Goal: Information Seeking & Learning: Learn about a topic

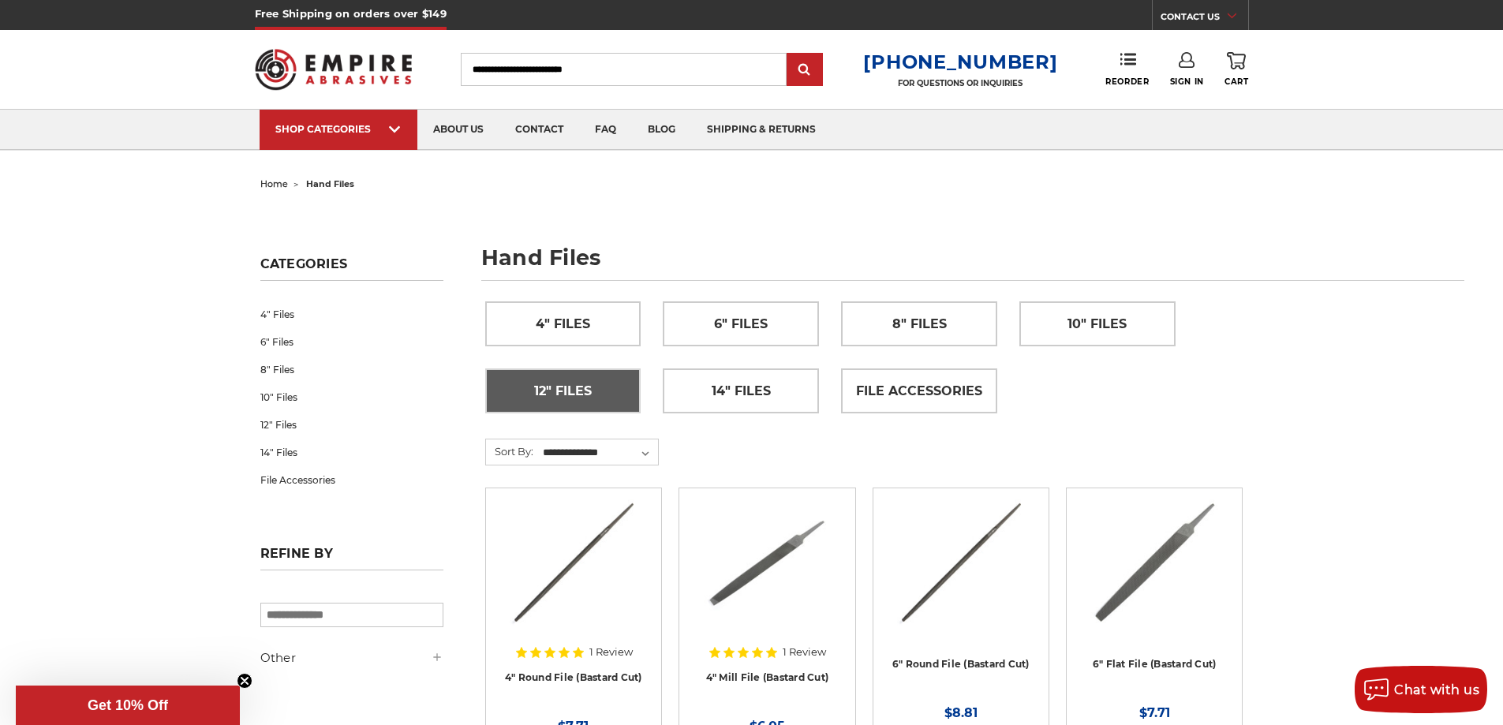
click at [571, 393] on span "12" Files" at bounding box center [563, 391] width 58 height 27
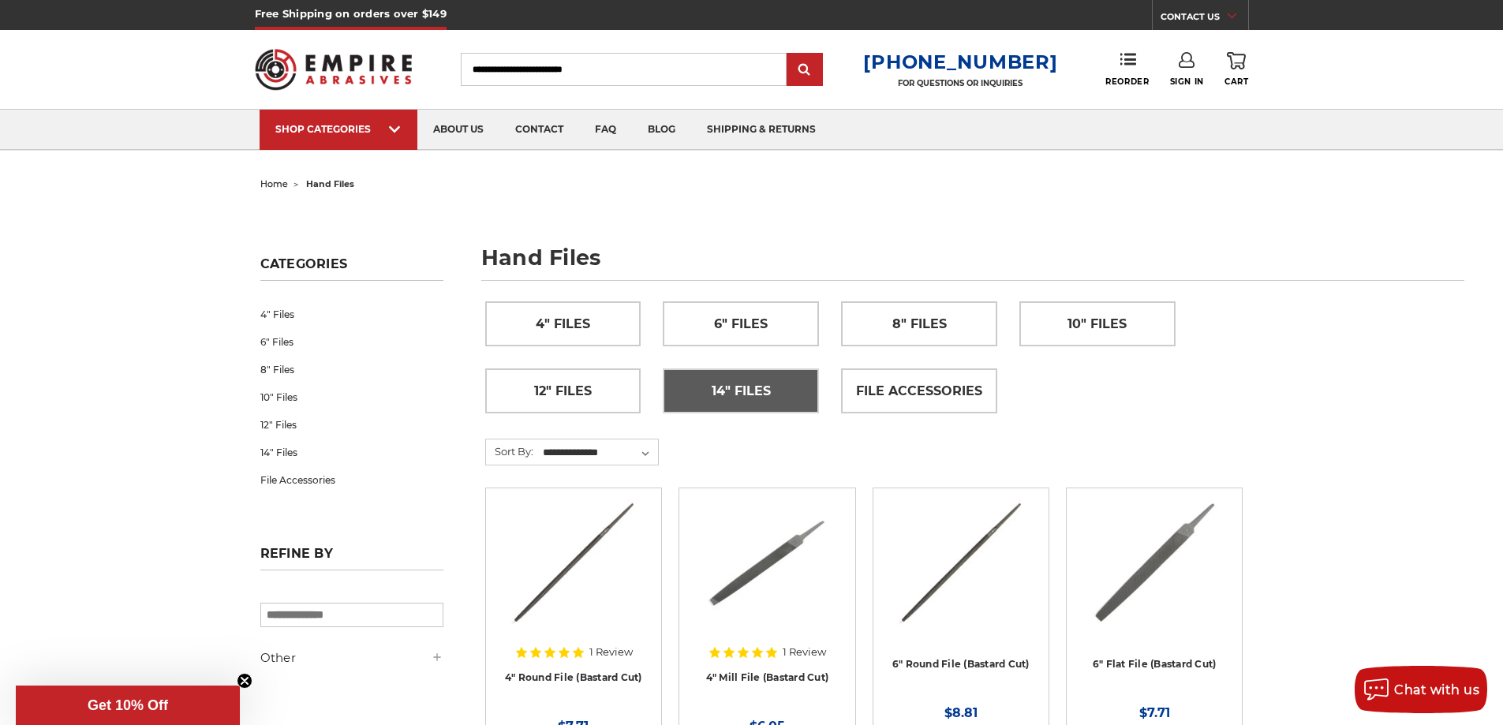
click at [752, 390] on span "14" Files" at bounding box center [741, 391] width 59 height 27
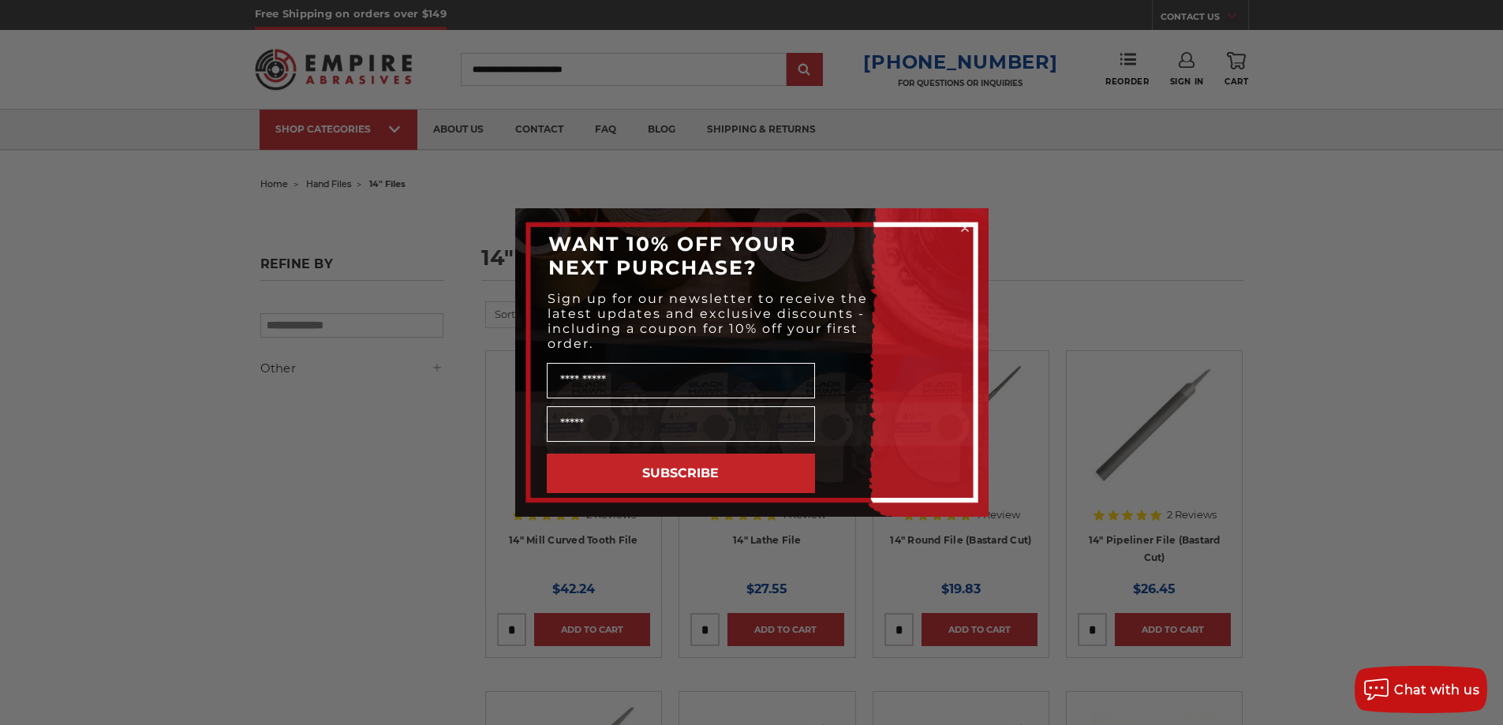
click at [960, 225] on circle "Close dialog" at bounding box center [964, 228] width 15 height 15
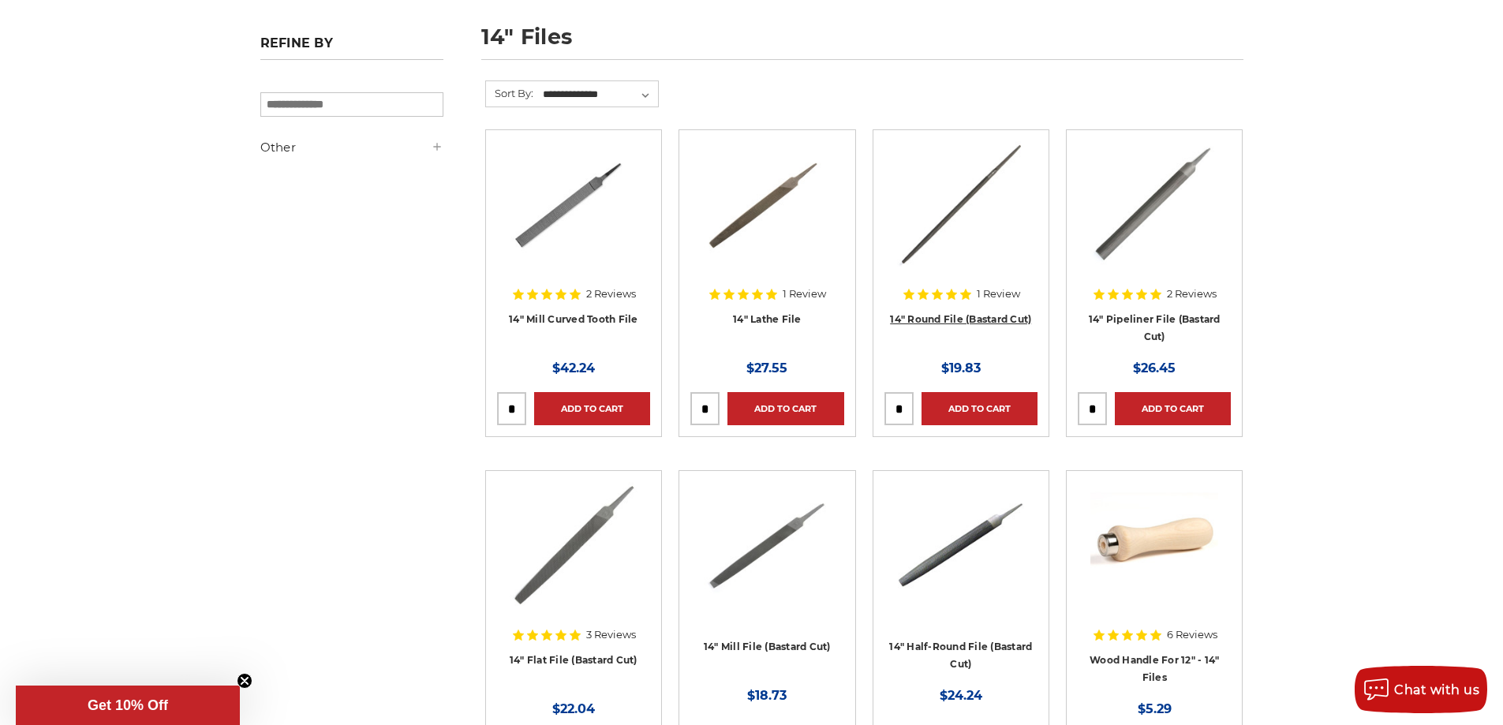
scroll to position [237, 0]
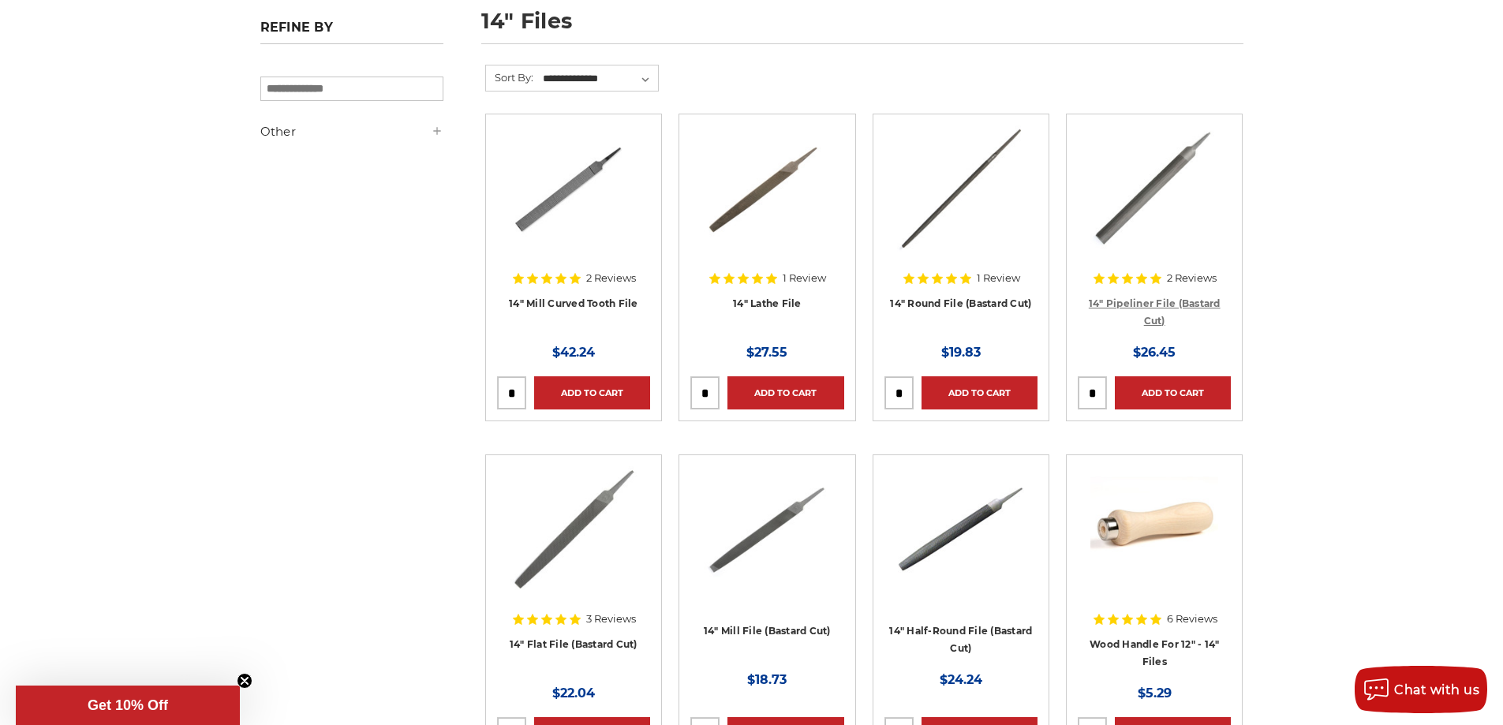
drag, startPoint x: 1162, startPoint y: 309, endPoint x: 1143, endPoint y: 301, distance: 19.8
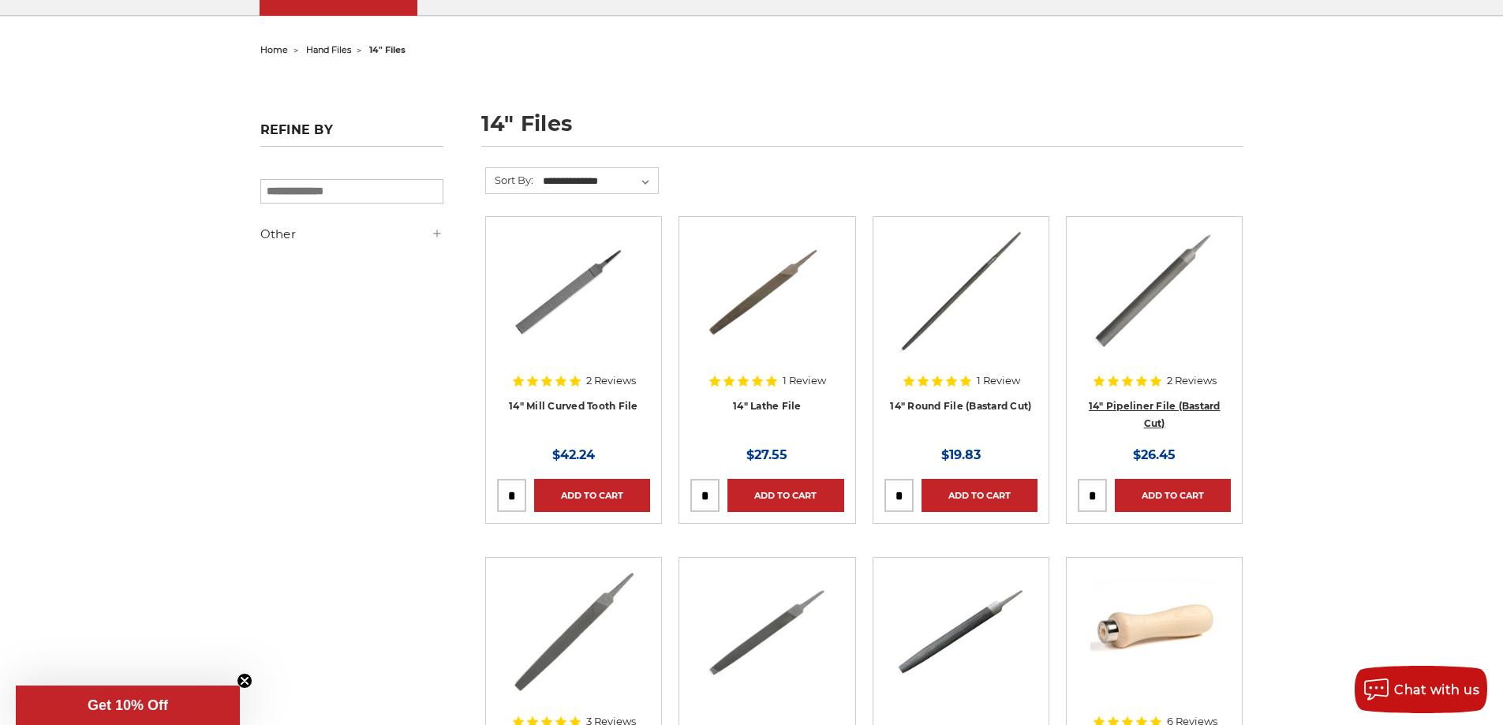
scroll to position [0, 0]
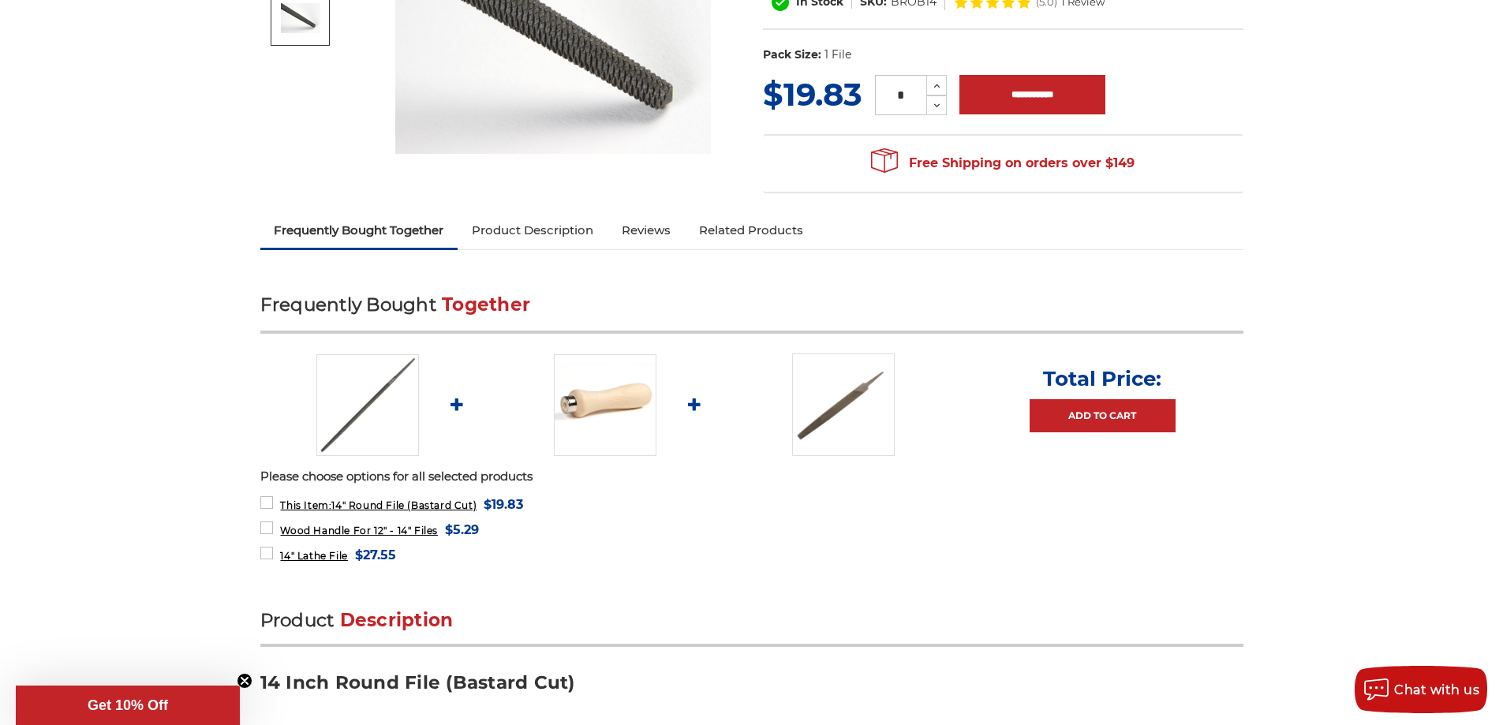
click at [531, 234] on link "Product Description" at bounding box center [533, 230] width 150 height 35
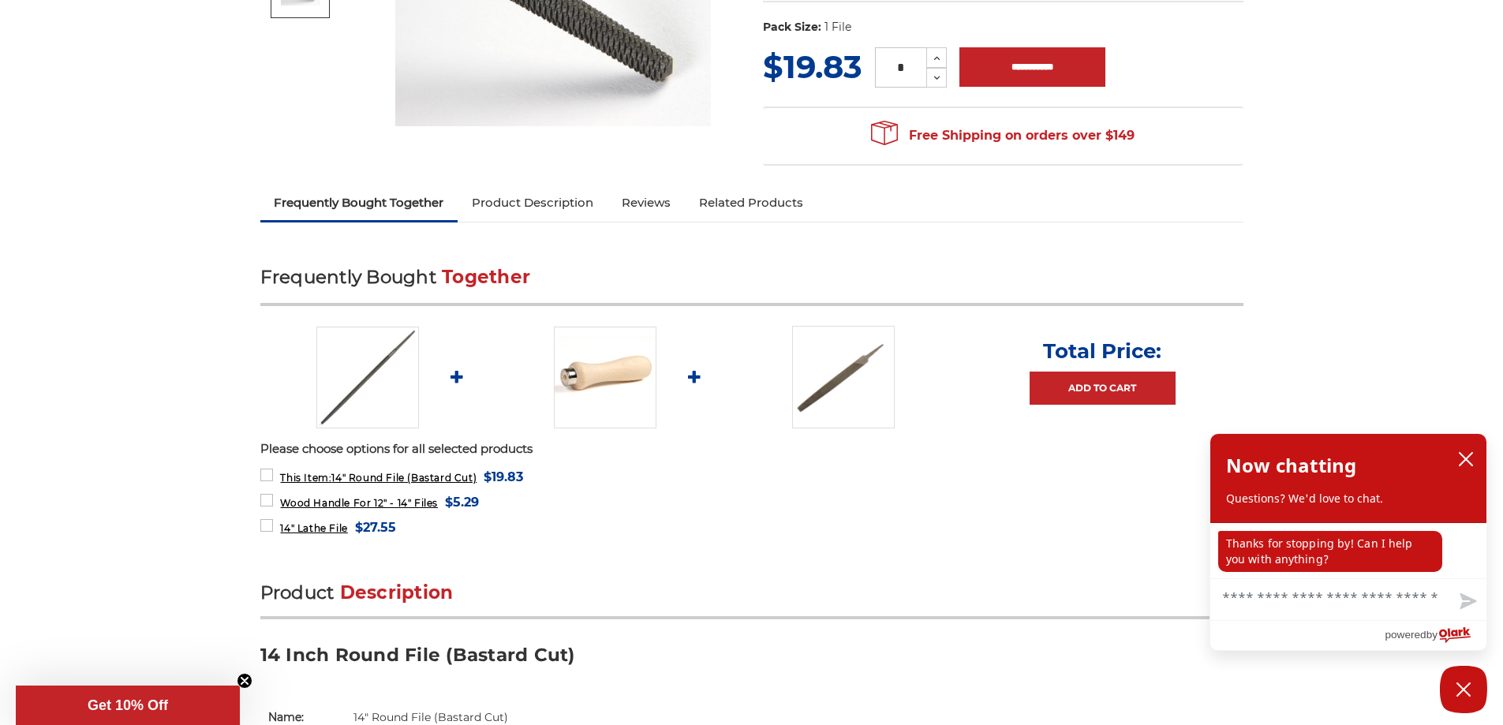
scroll to position [118, 0]
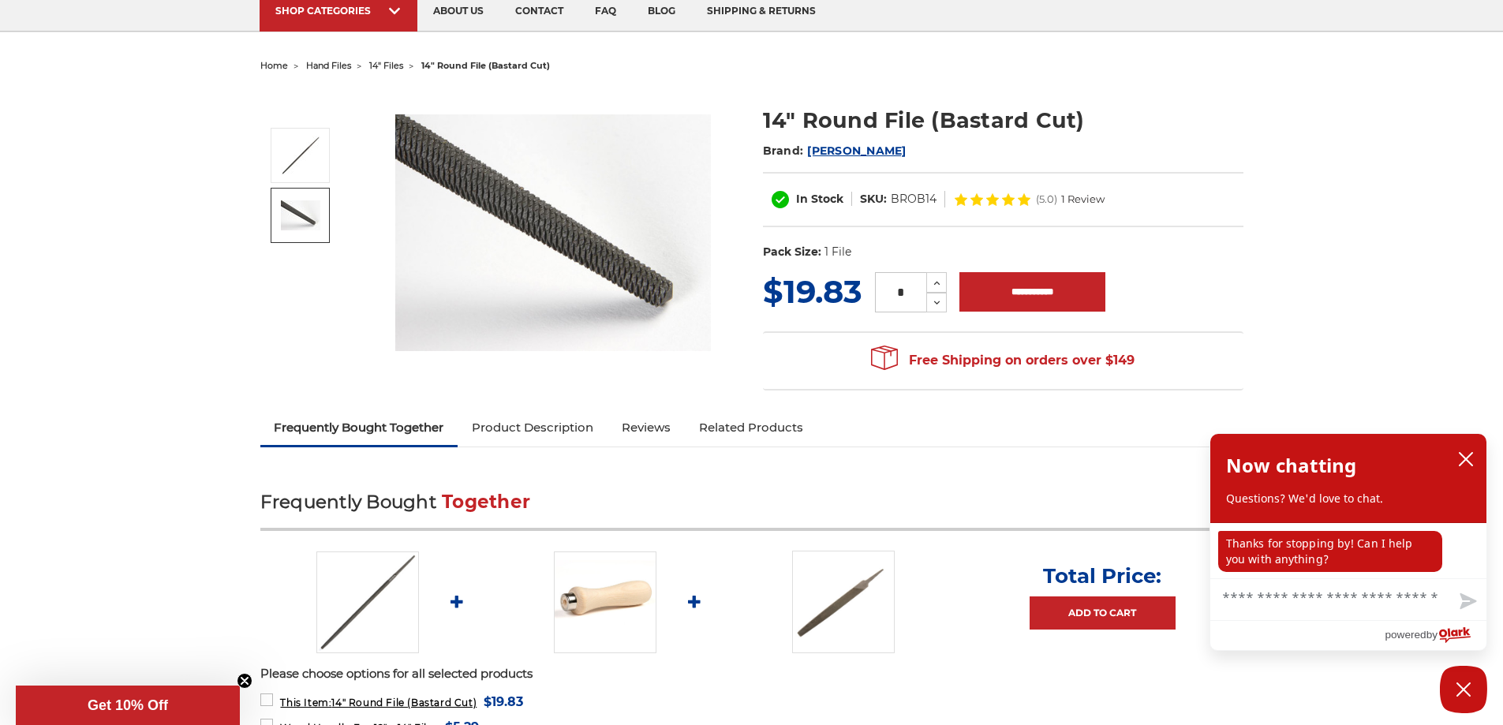
click at [529, 432] on link "Product Description" at bounding box center [533, 427] width 150 height 35
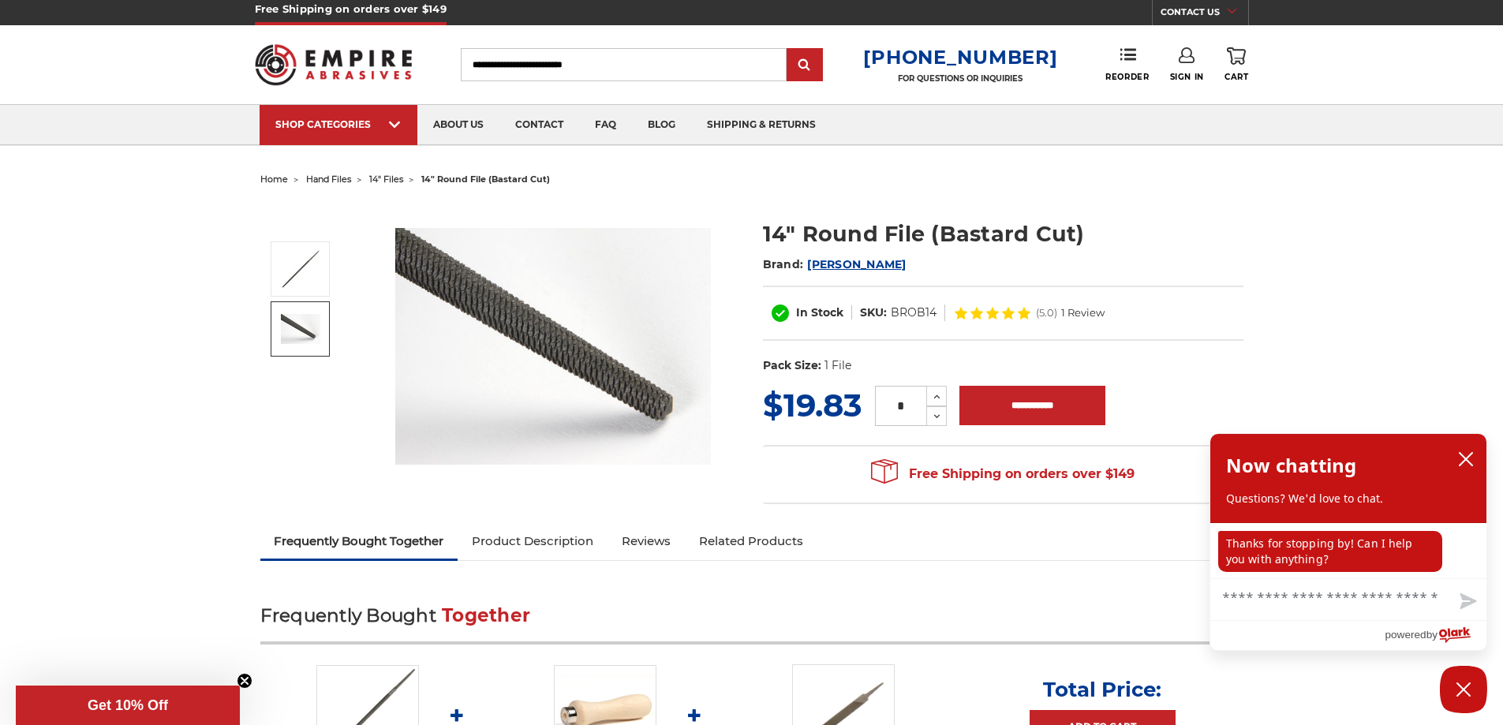
scroll to position [0, 0]
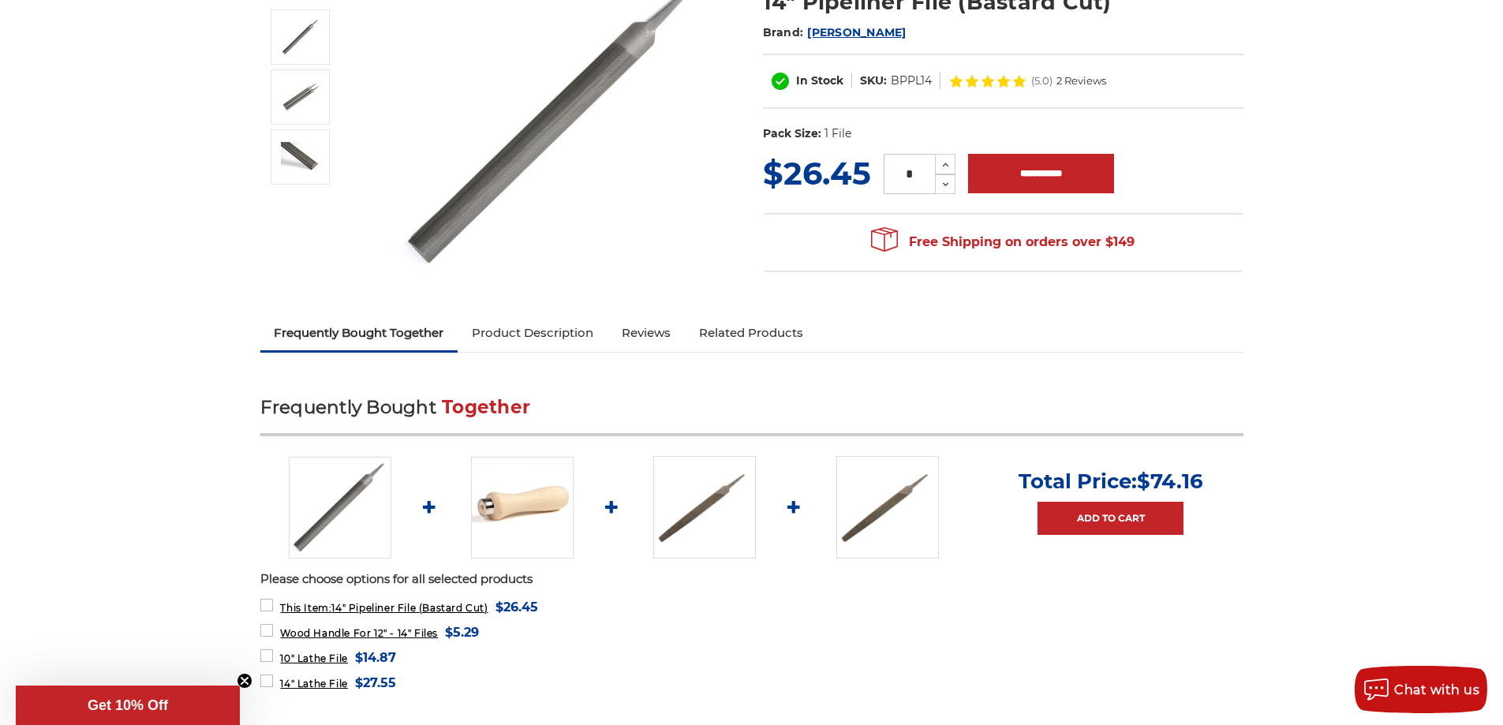
click at [518, 328] on link "Product Description" at bounding box center [533, 333] width 150 height 35
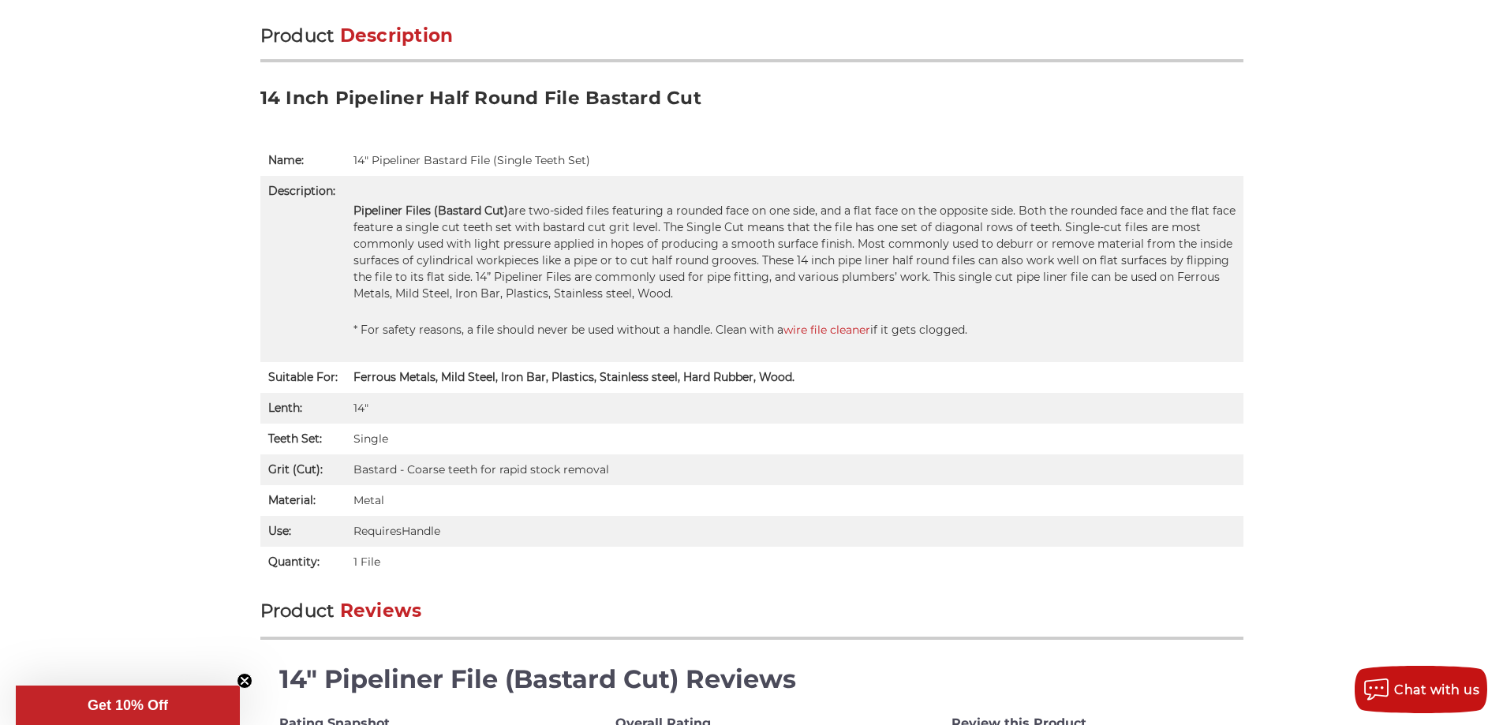
scroll to position [956, 0]
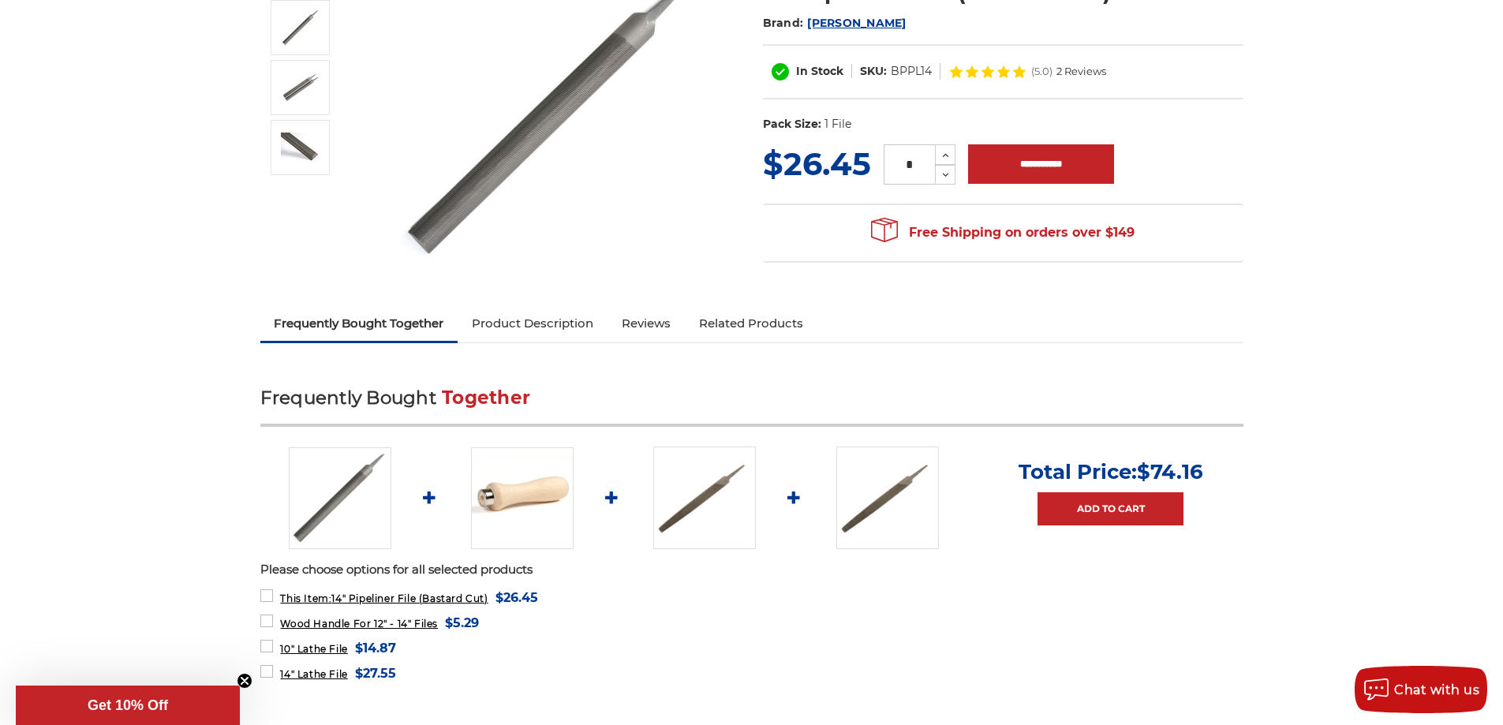
click at [516, 320] on link "Product Description" at bounding box center [533, 323] width 150 height 35
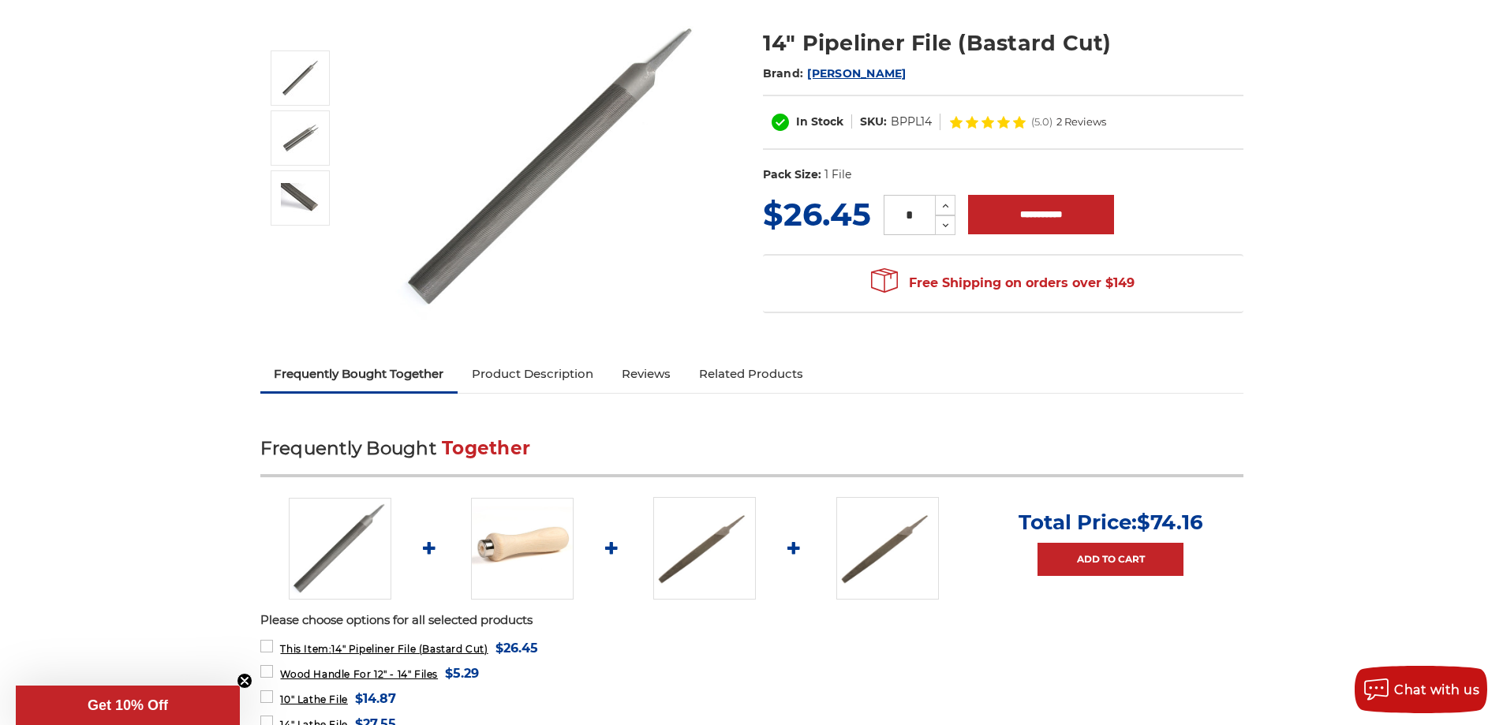
scroll to position [0, 0]
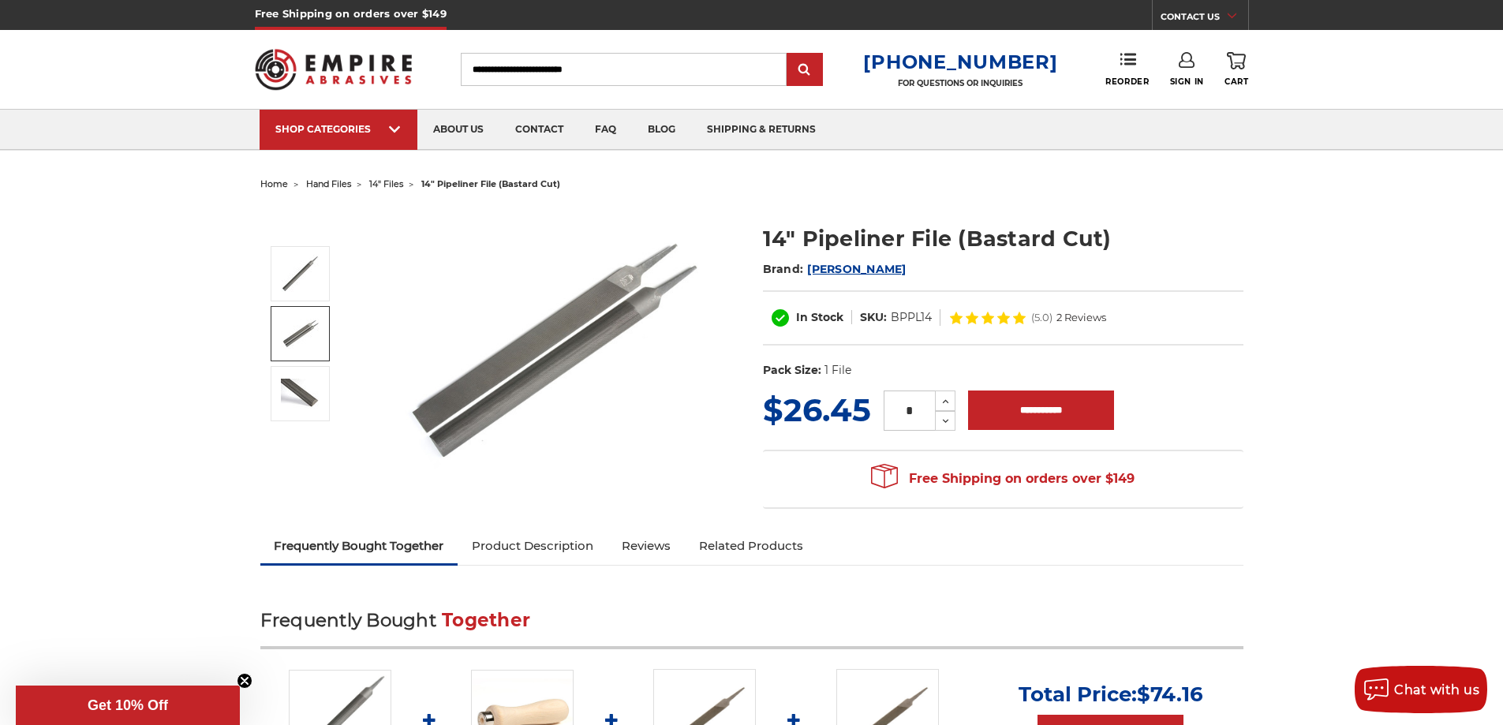
click at [298, 318] on link at bounding box center [300, 333] width 59 height 55
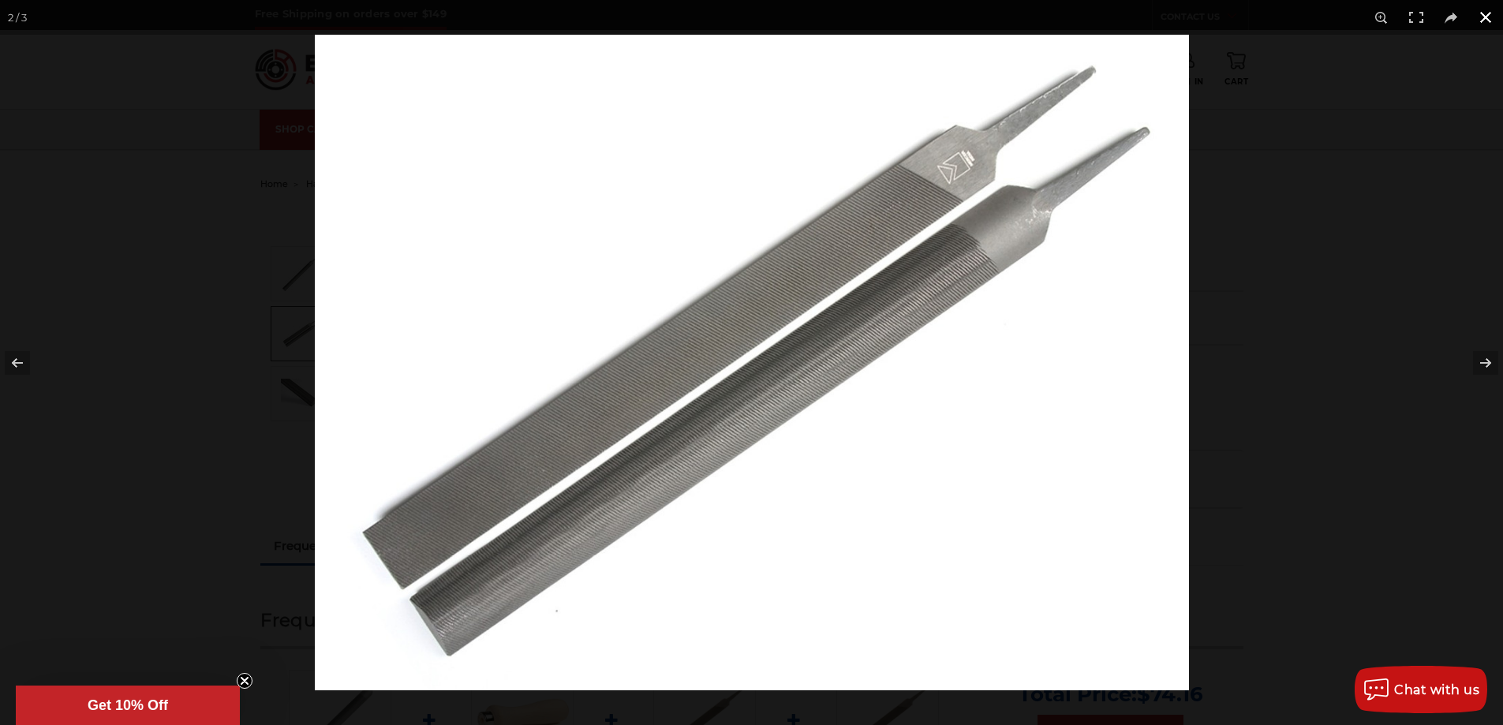
click at [1485, 17] on button at bounding box center [1486, 17] width 35 height 35
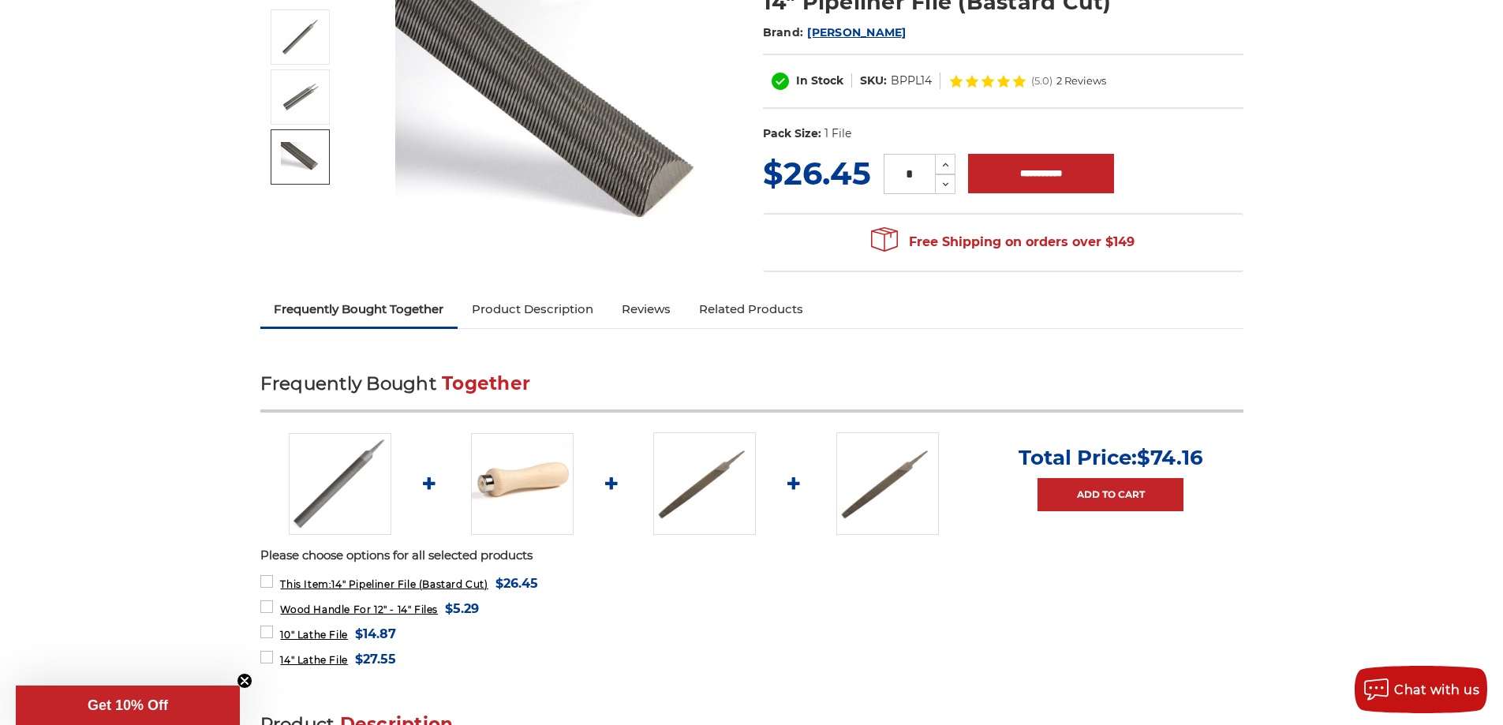
click at [530, 313] on link "Product Description" at bounding box center [533, 309] width 150 height 35
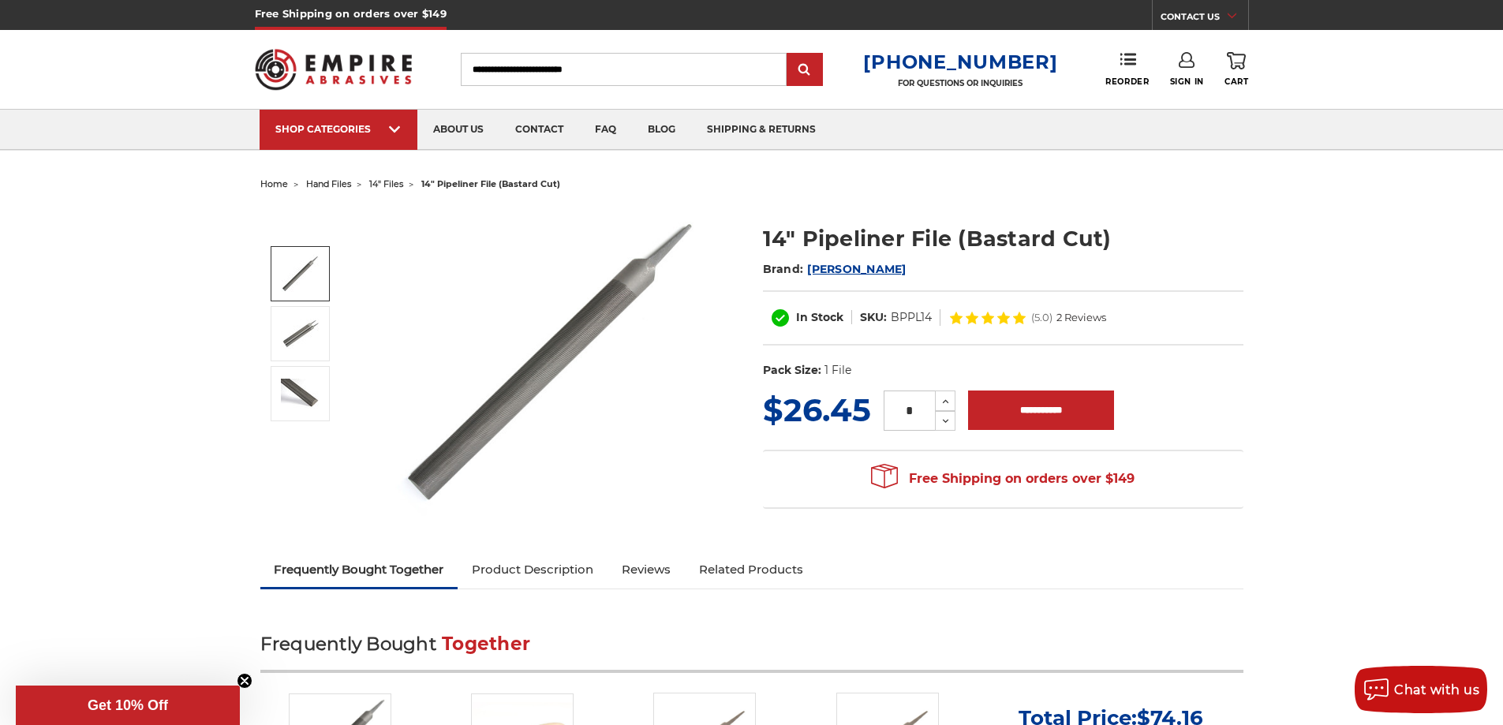
click at [298, 262] on img at bounding box center [300, 273] width 39 height 39
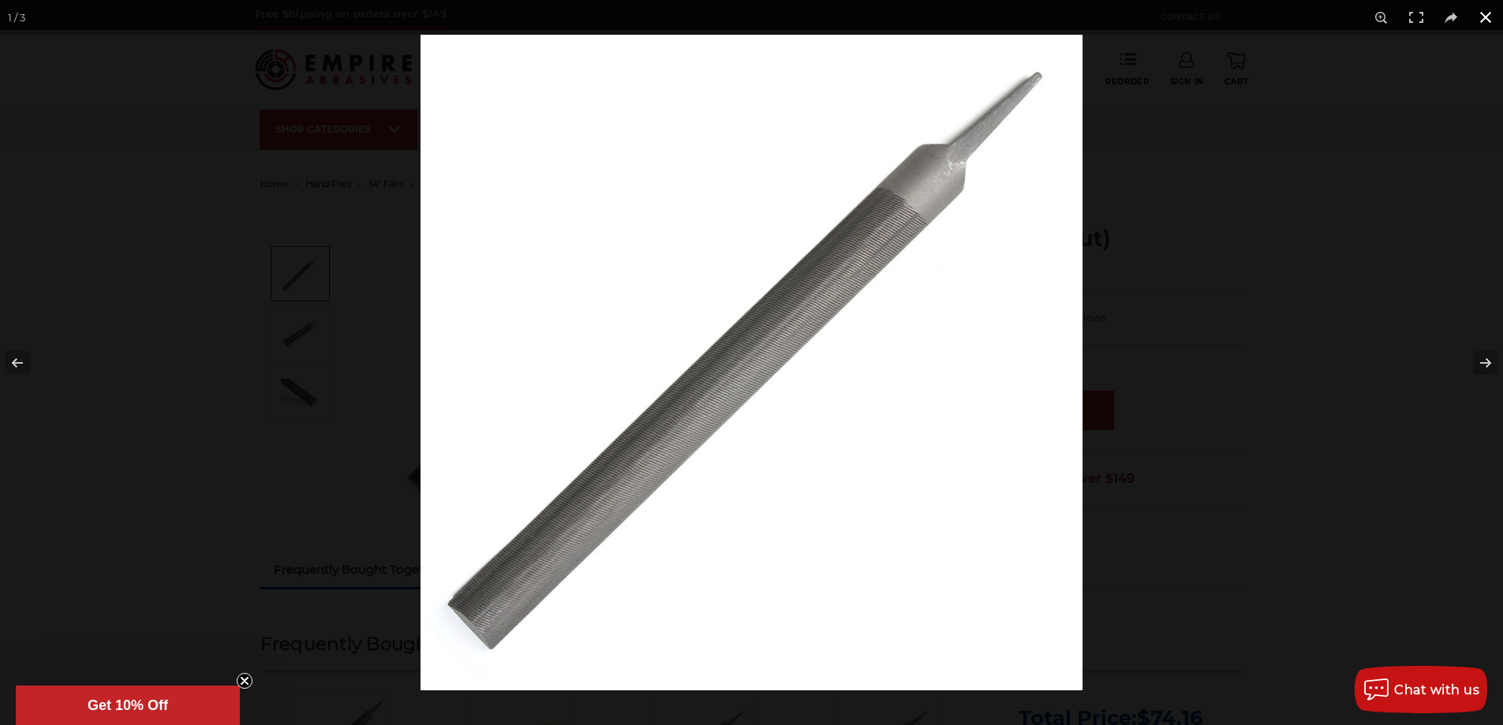
click at [1192, 560] on div at bounding box center [1172, 397] width 1503 height 725
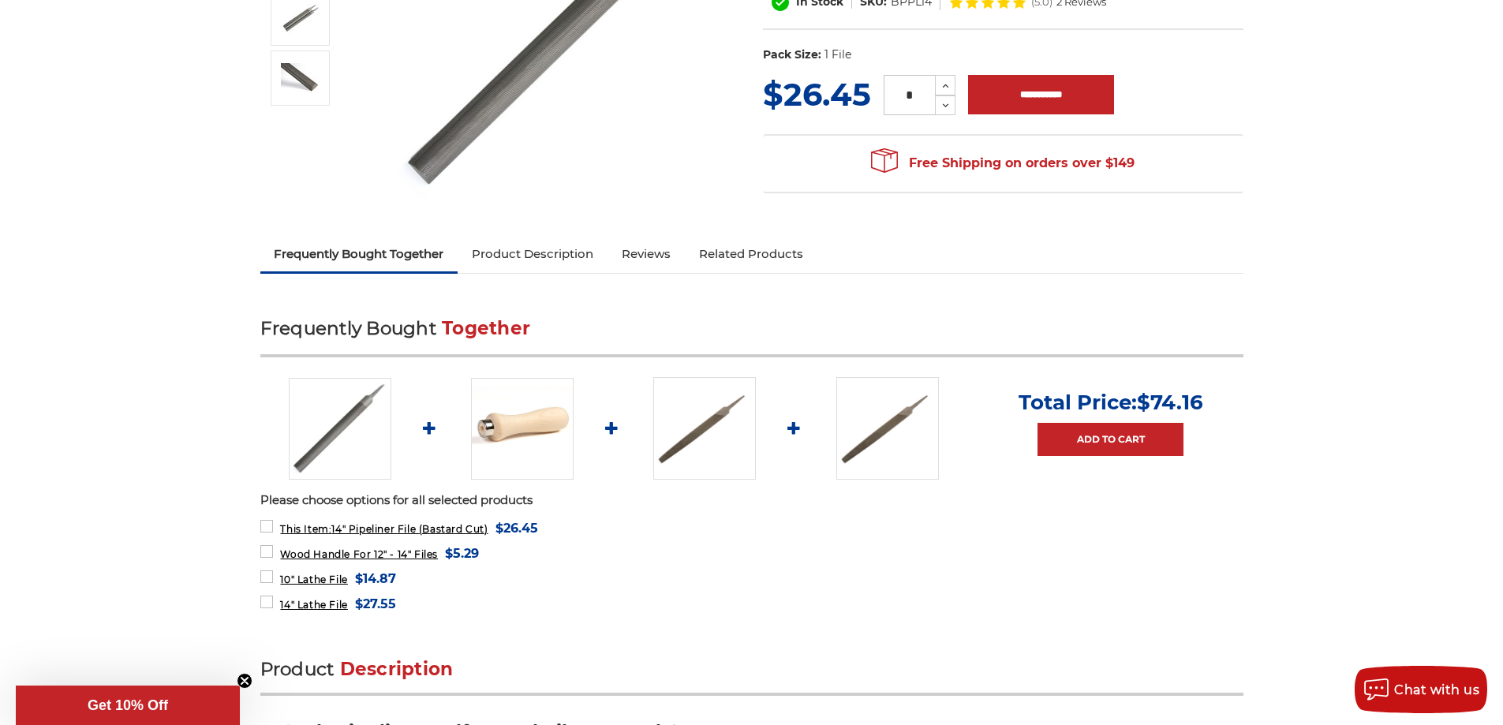
scroll to position [395, 0]
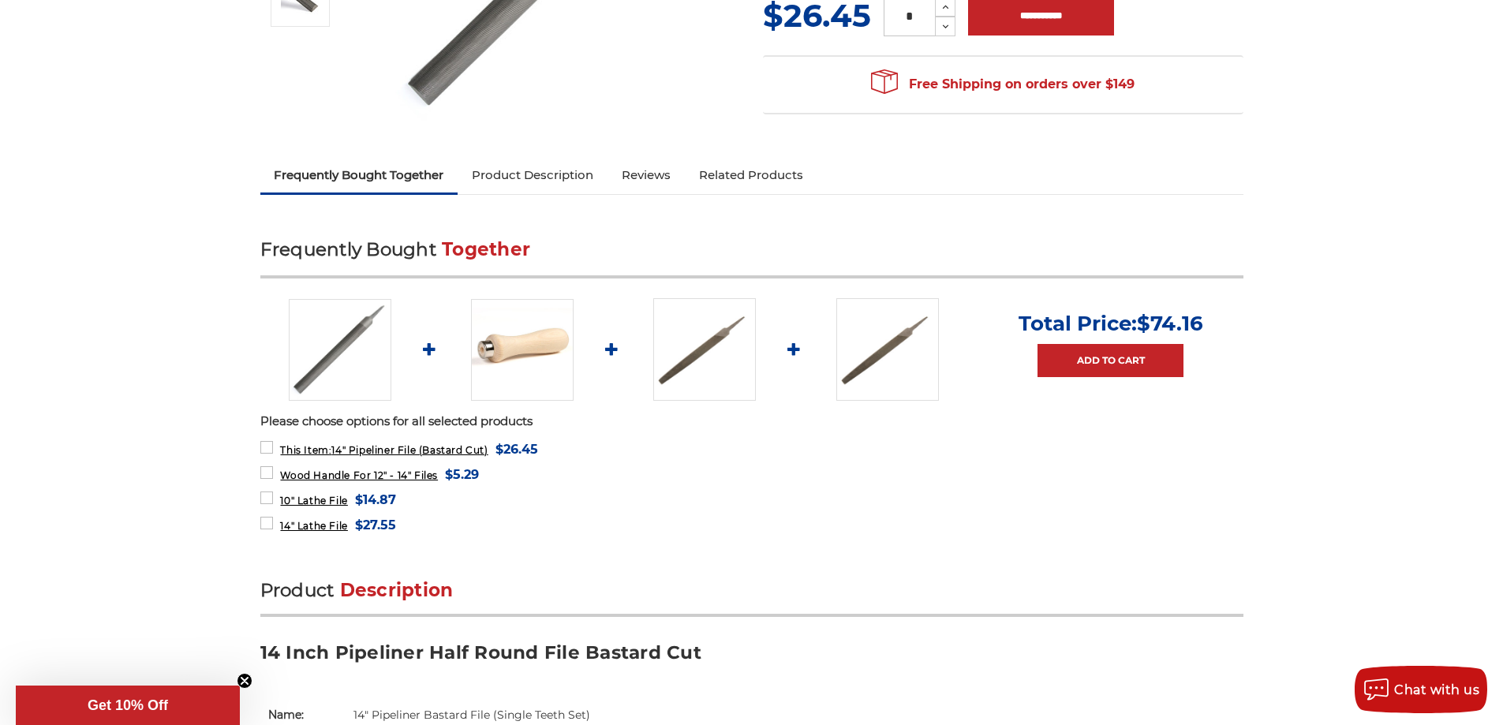
click at [687, 347] on img at bounding box center [704, 349] width 103 height 103
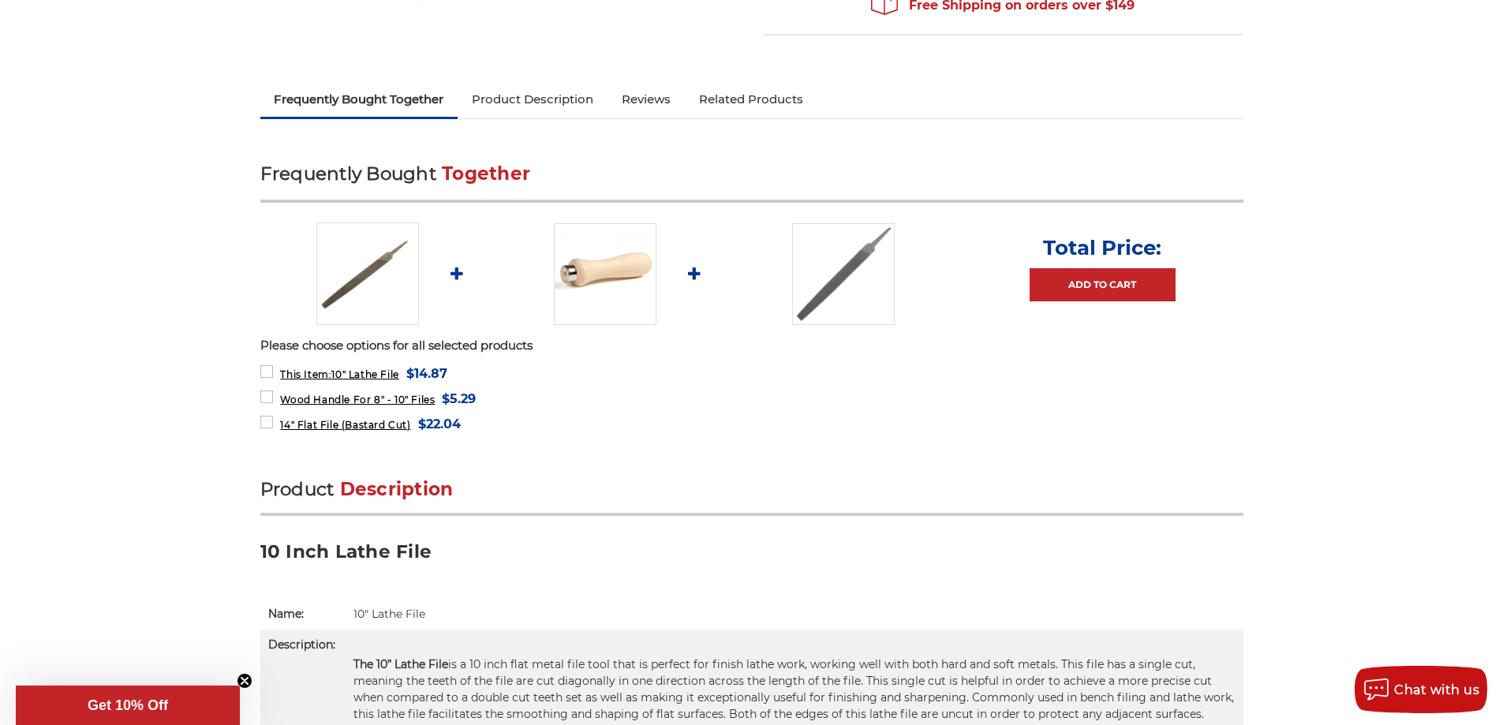
scroll to position [237, 0]
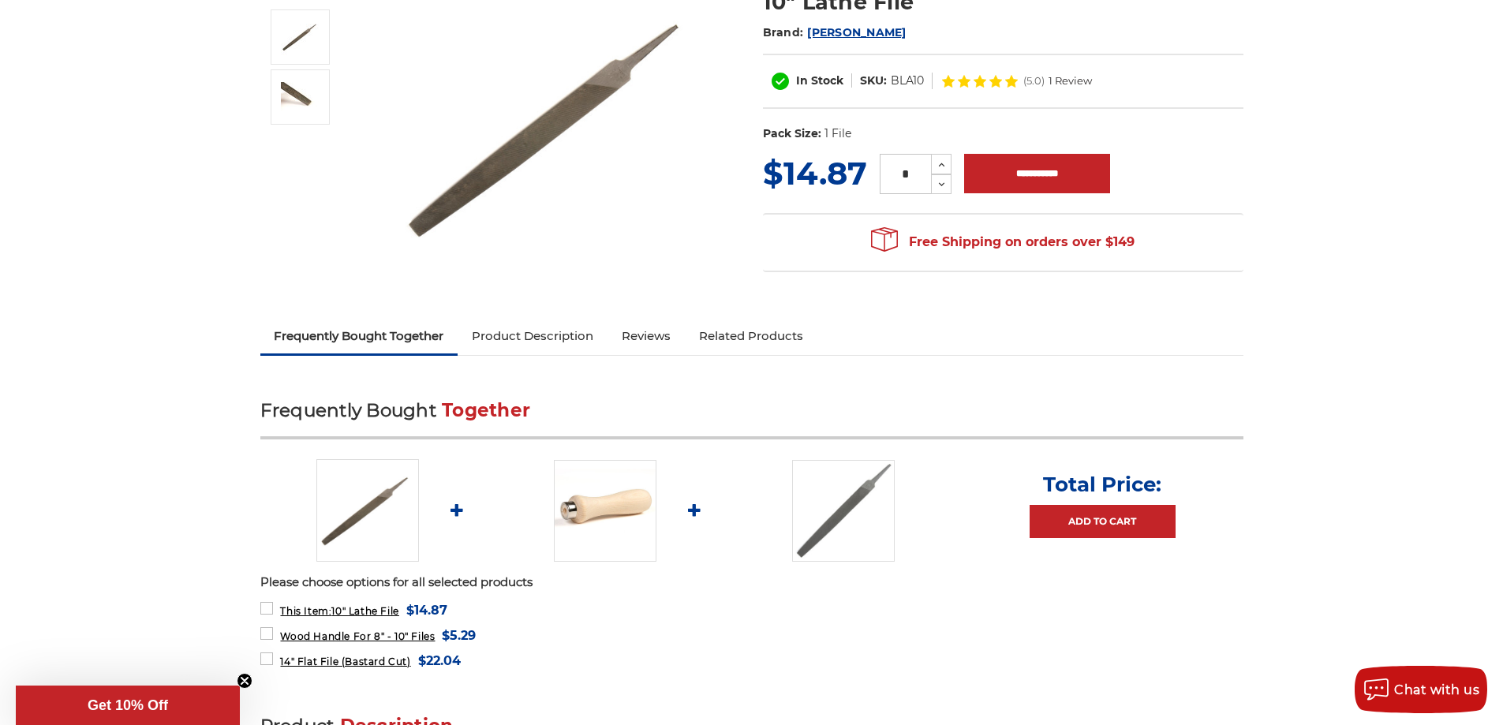
click at [855, 485] on img at bounding box center [843, 511] width 103 height 102
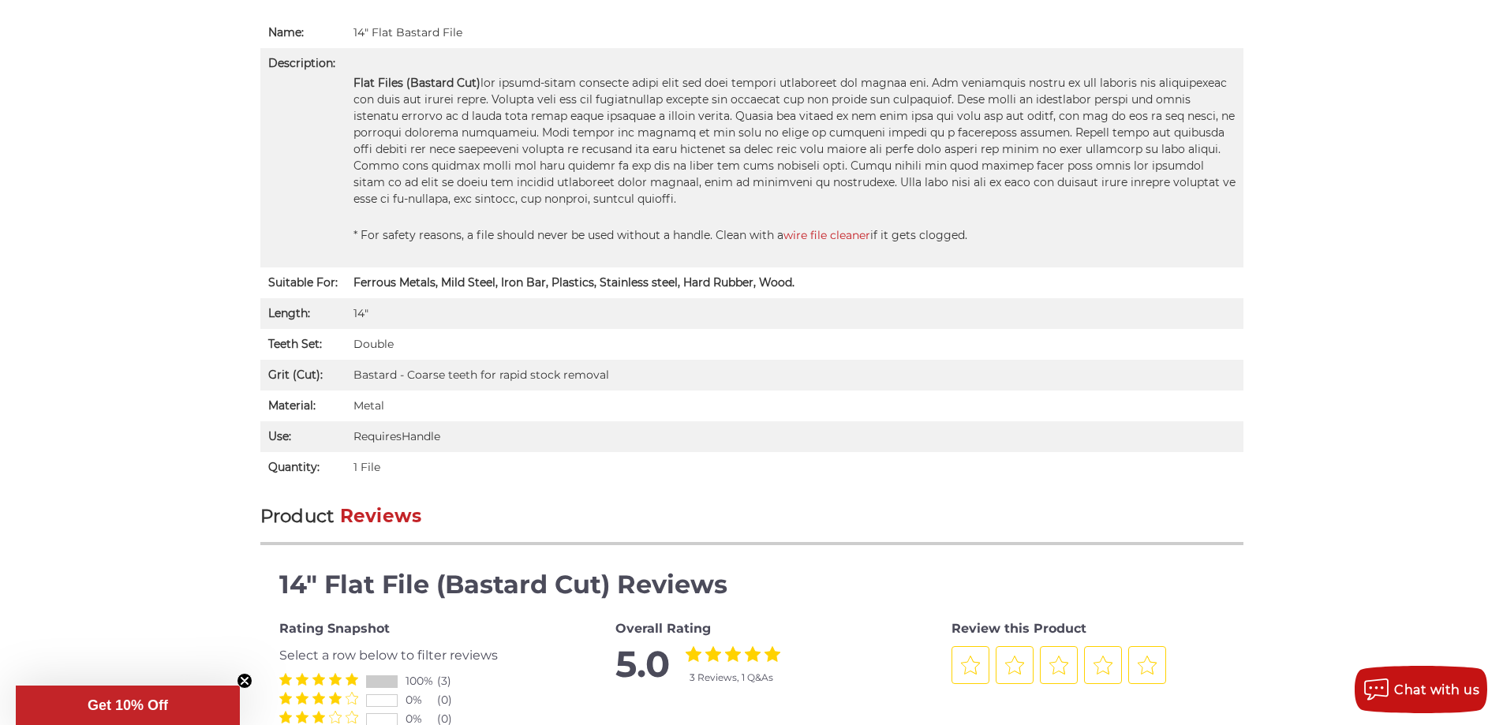
scroll to position [1077, 0]
